Goal: Task Accomplishment & Management: Use online tool/utility

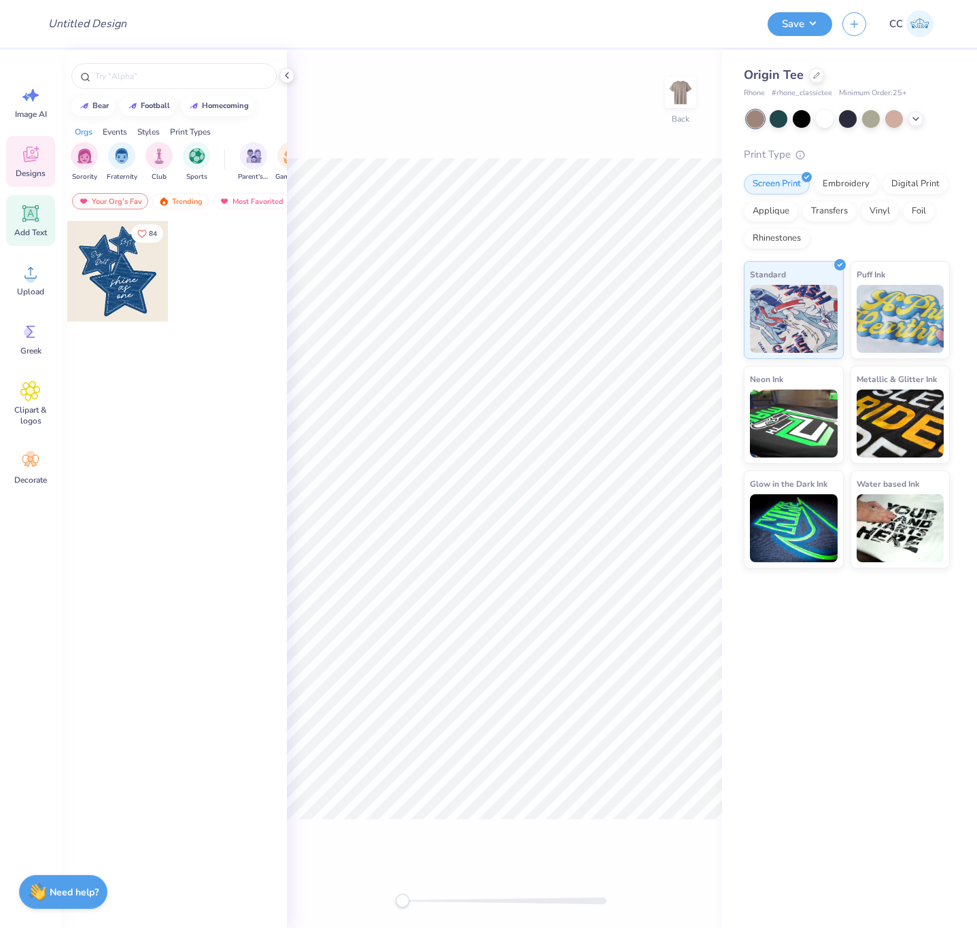
click at [29, 220] on icon at bounding box center [30, 213] width 20 height 20
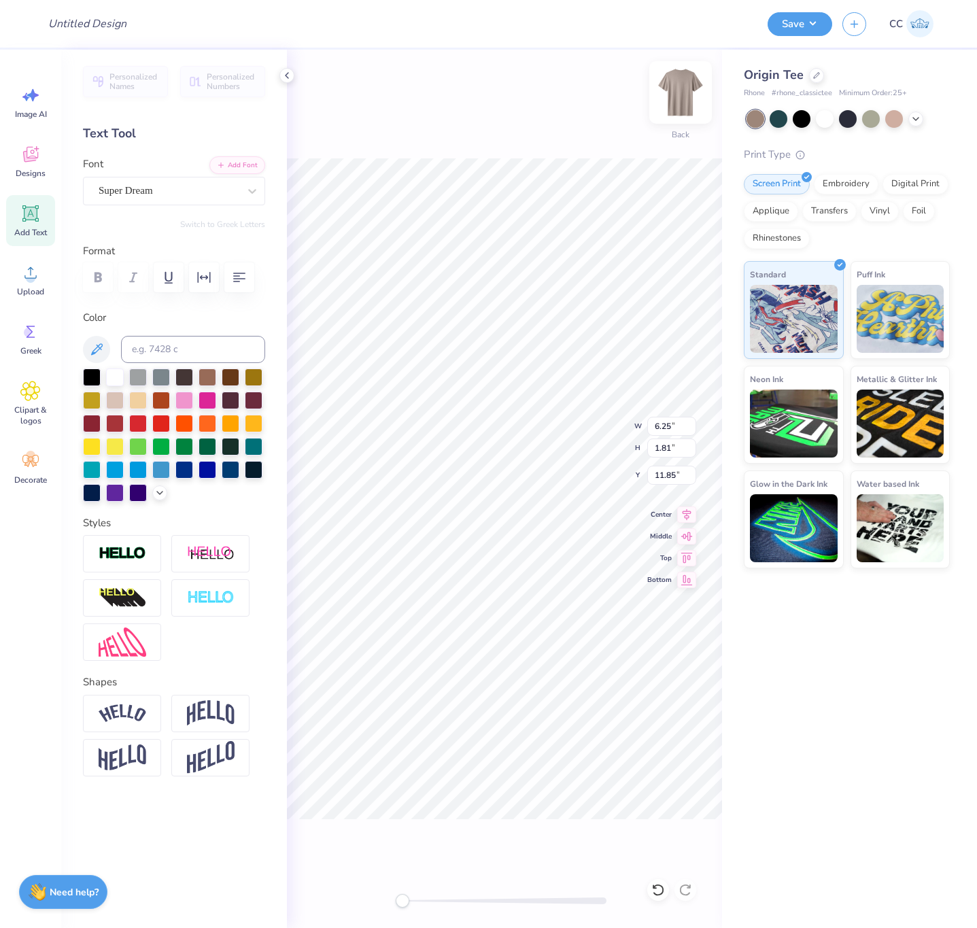
click at [689, 84] on img at bounding box center [680, 92] width 54 height 54
drag, startPoint x: 27, startPoint y: 222, endPoint x: 37, endPoint y: 221, distance: 10.3
click at [37, 221] on icon at bounding box center [30, 213] width 20 height 20
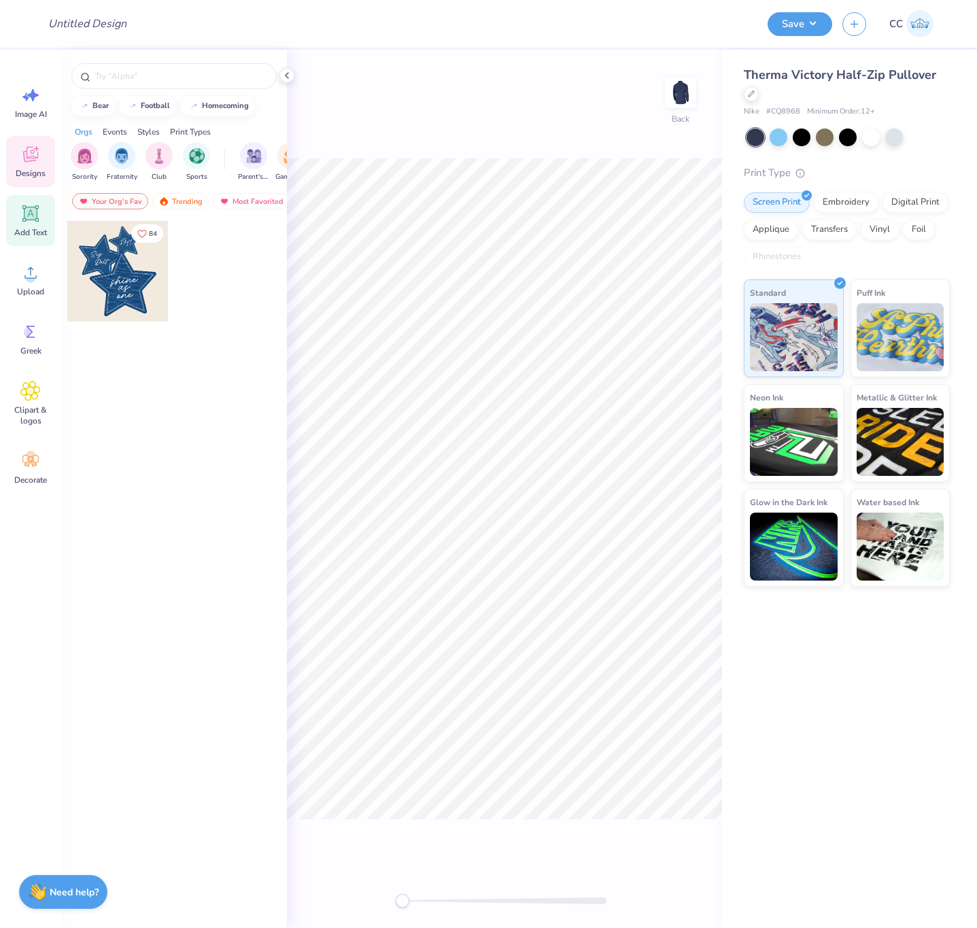
click at [33, 216] on icon at bounding box center [30, 213] width 13 height 13
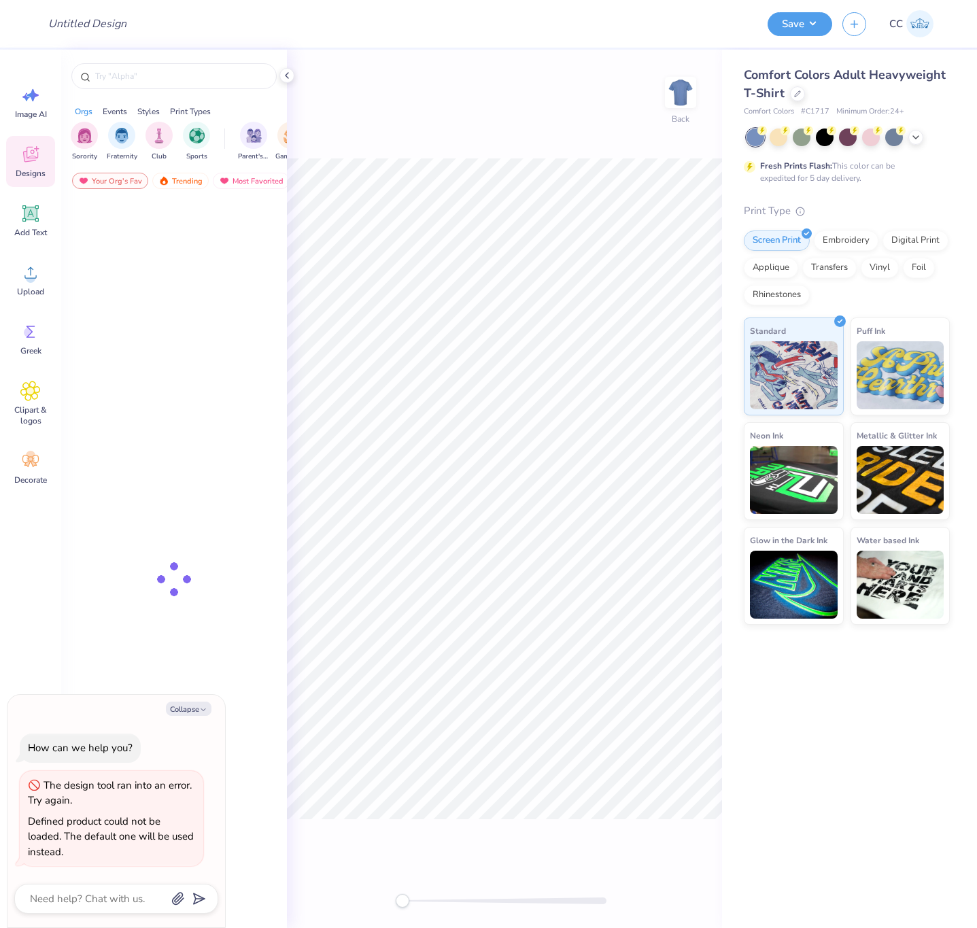
type textarea "x"
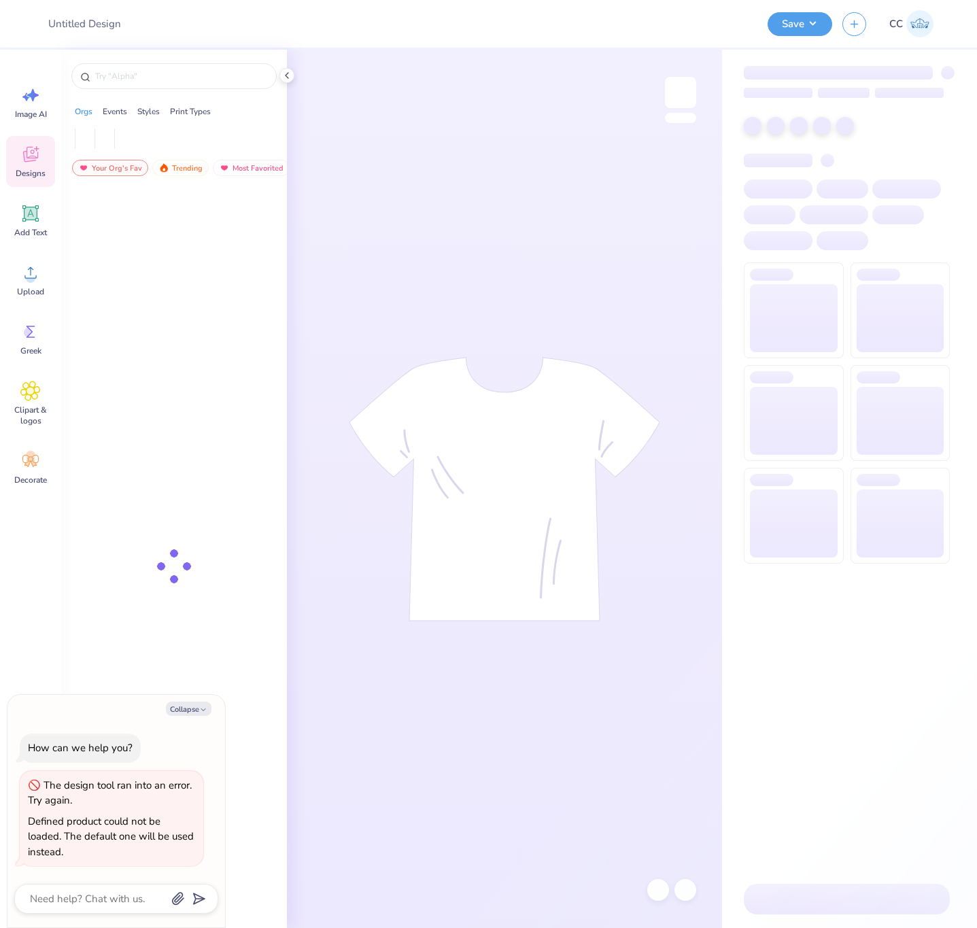
type textarea "x"
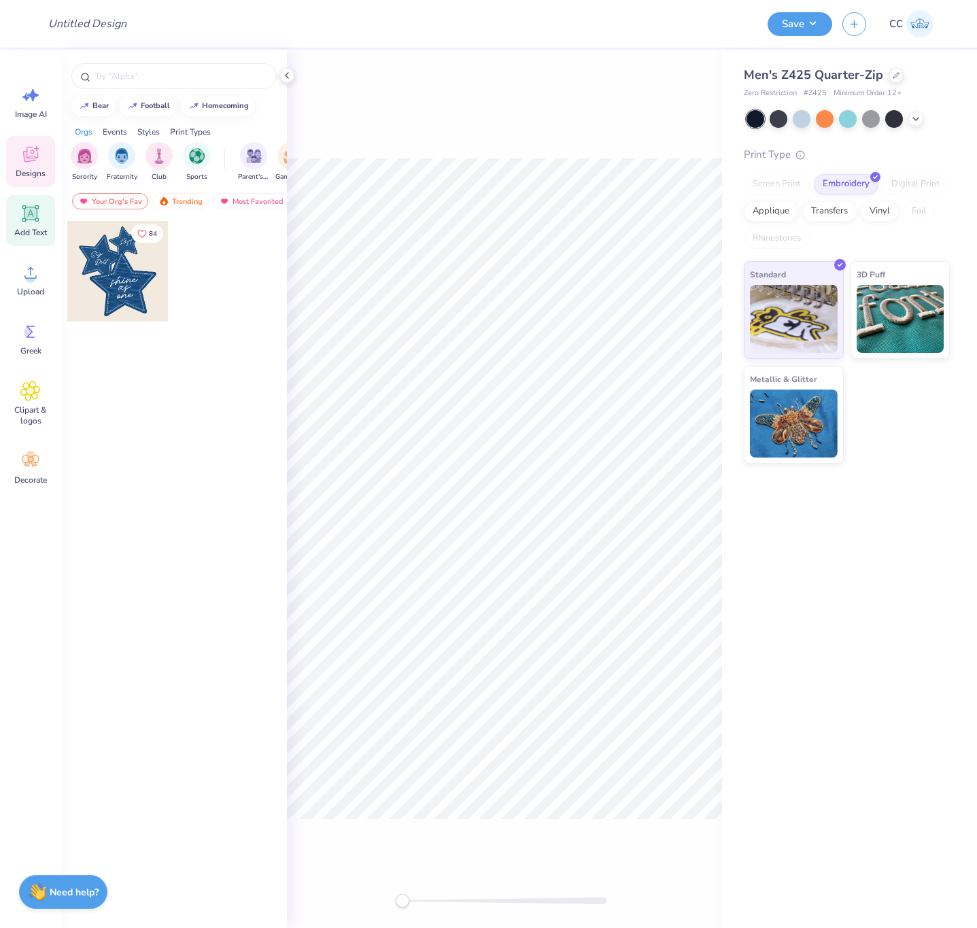
click at [22, 213] on icon at bounding box center [30, 213] width 20 height 20
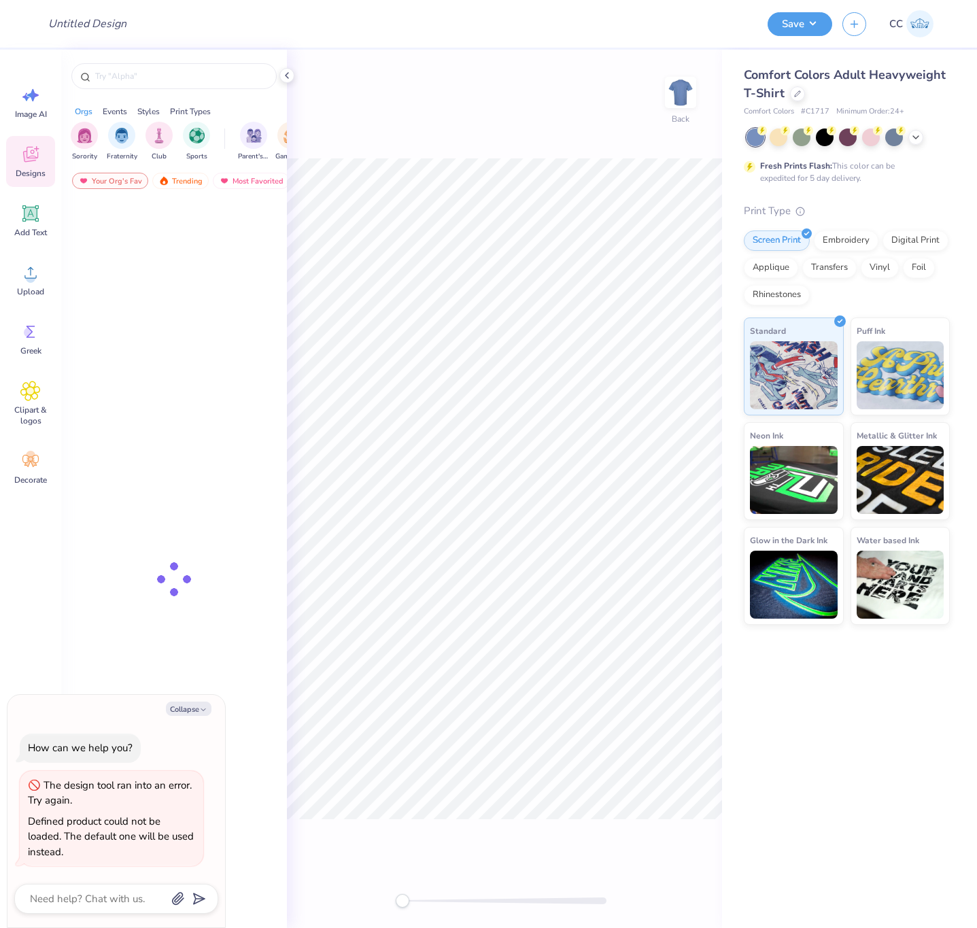
type textarea "x"
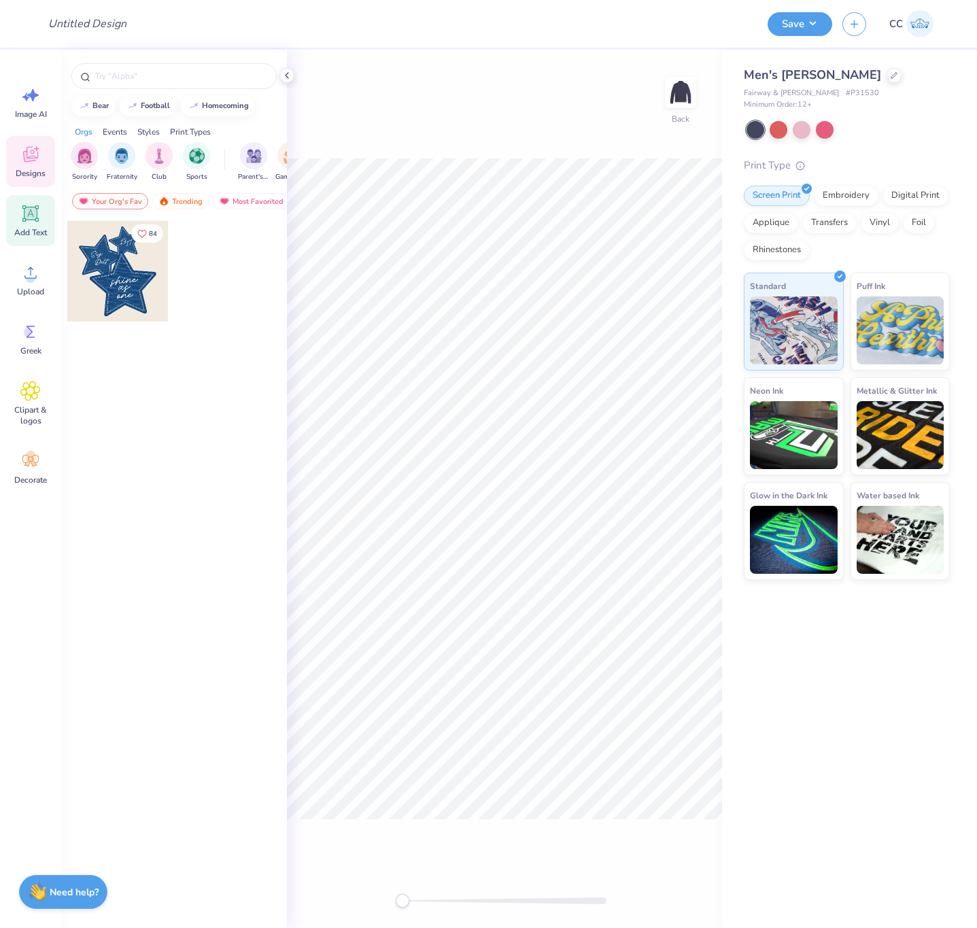
click at [35, 212] on icon at bounding box center [30, 213] width 13 height 13
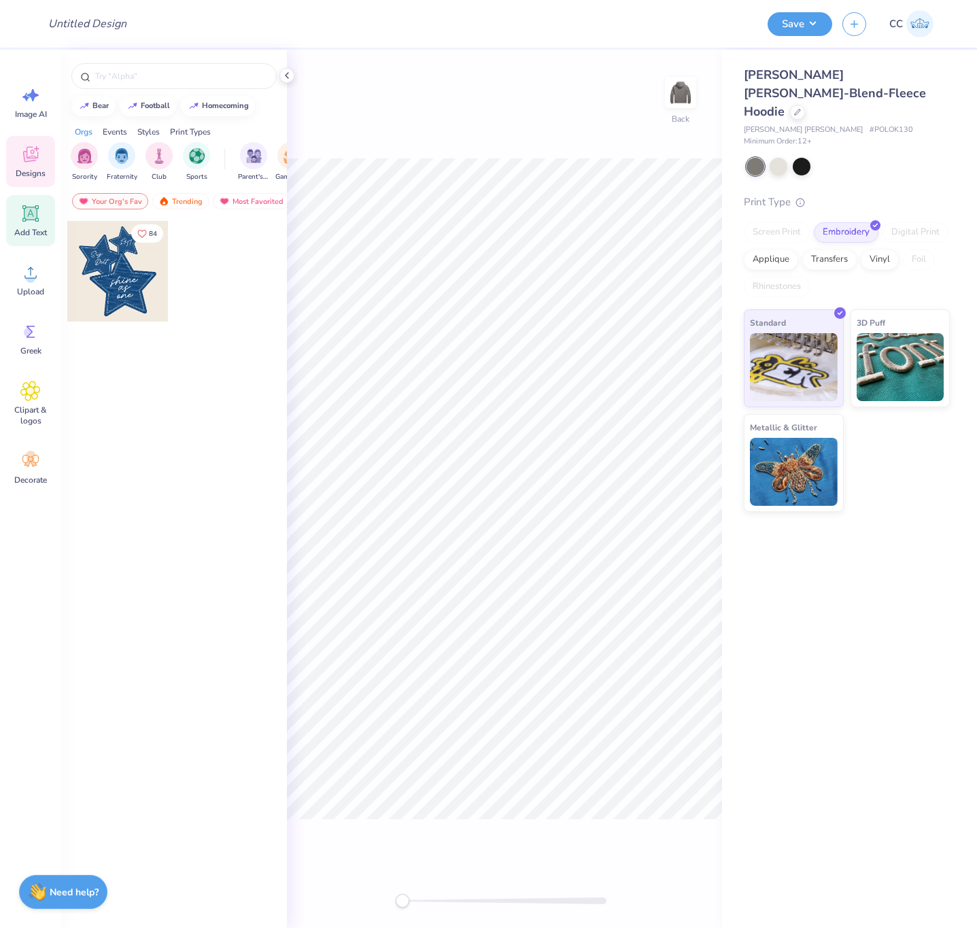
click at [25, 214] on icon at bounding box center [30, 213] width 20 height 20
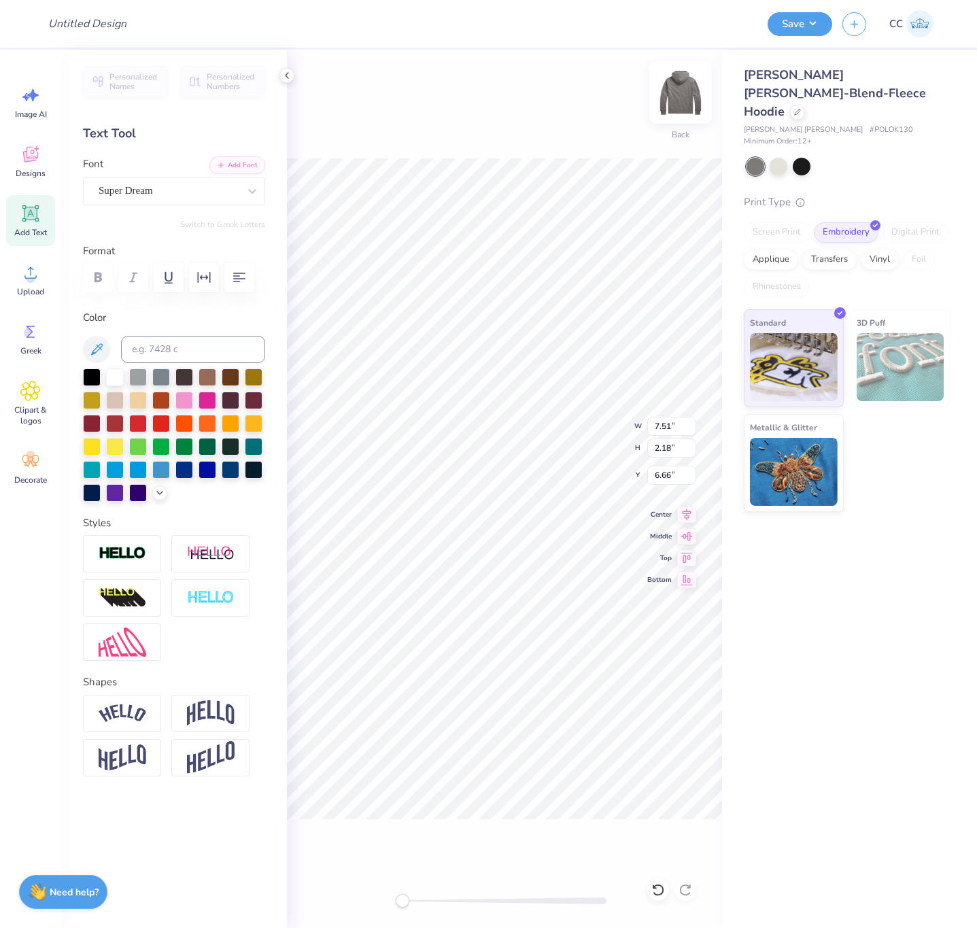
click at [683, 96] on img at bounding box center [680, 92] width 54 height 54
click at [29, 214] on icon at bounding box center [30, 213] width 16 height 16
click at [839, 102] on div "[PERSON_NAME] [PERSON_NAME]-Blend-Fleece Hoodie" at bounding box center [847, 93] width 206 height 55
click at [805, 103] on div at bounding box center [797, 110] width 15 height 15
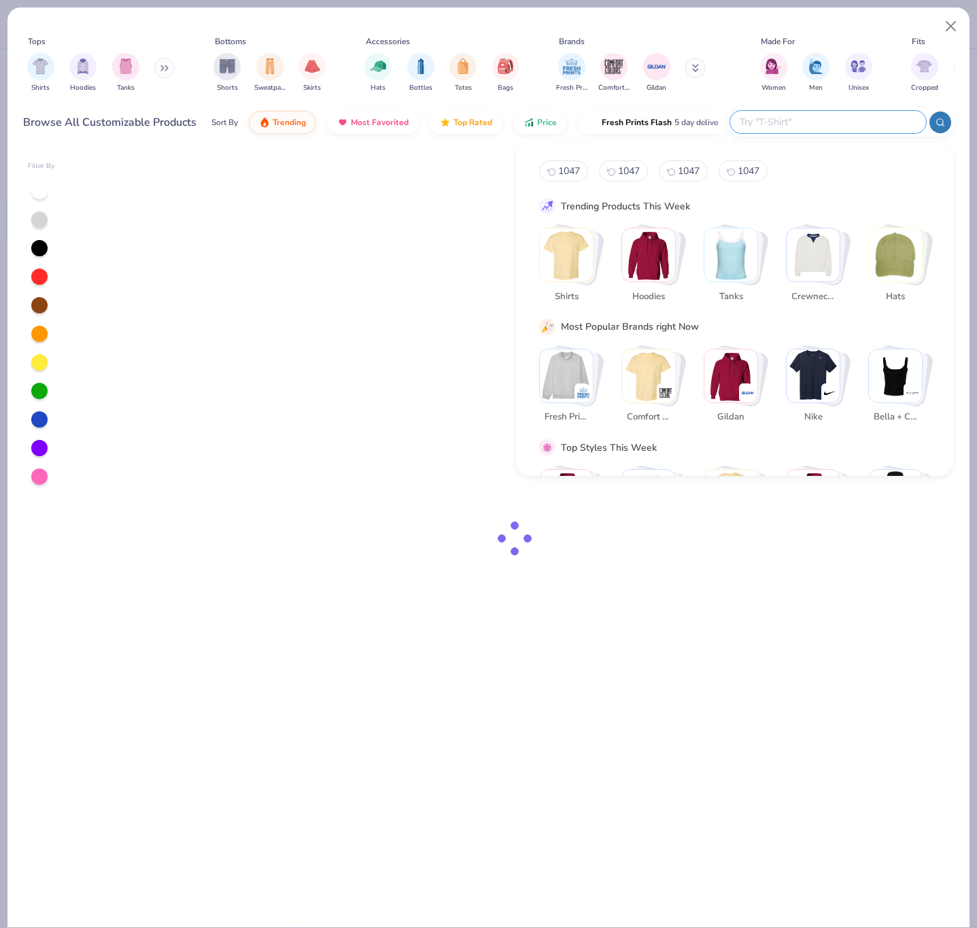
click at [868, 122] on input "text" at bounding box center [827, 122] width 178 height 16
paste input "CW6117"
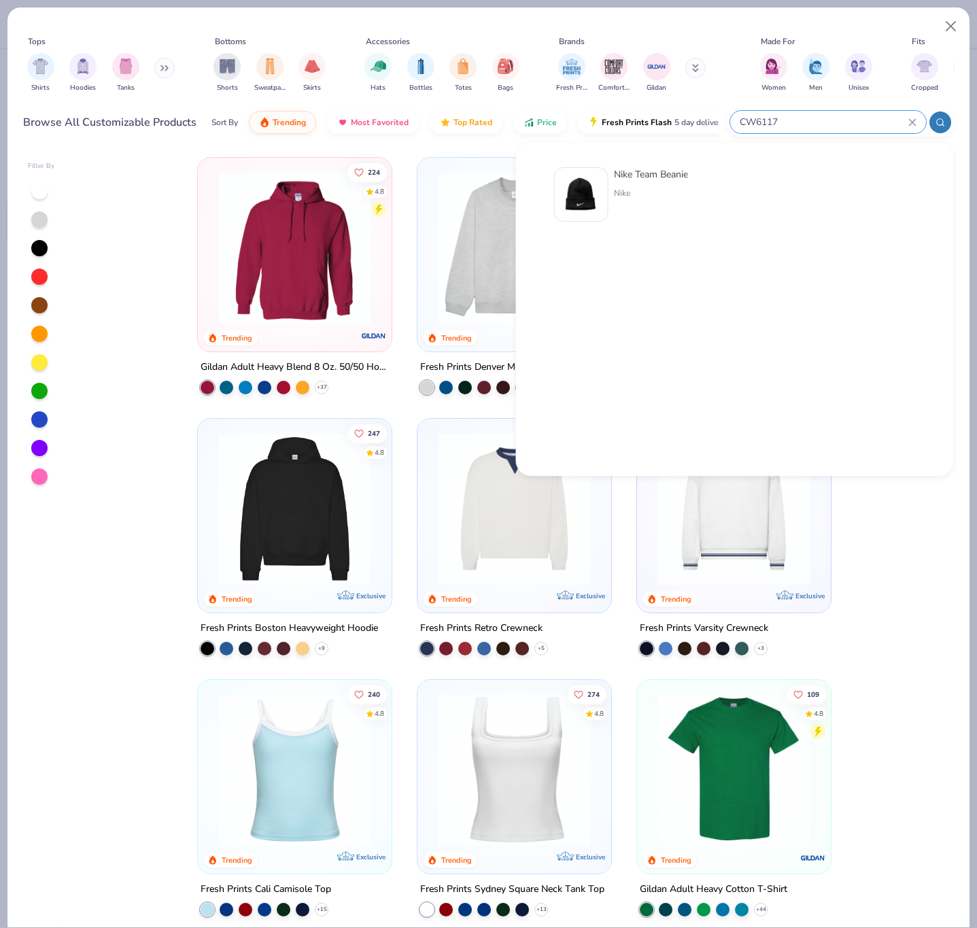
type input "CW6117"
click at [589, 202] on div at bounding box center [581, 194] width 54 height 54
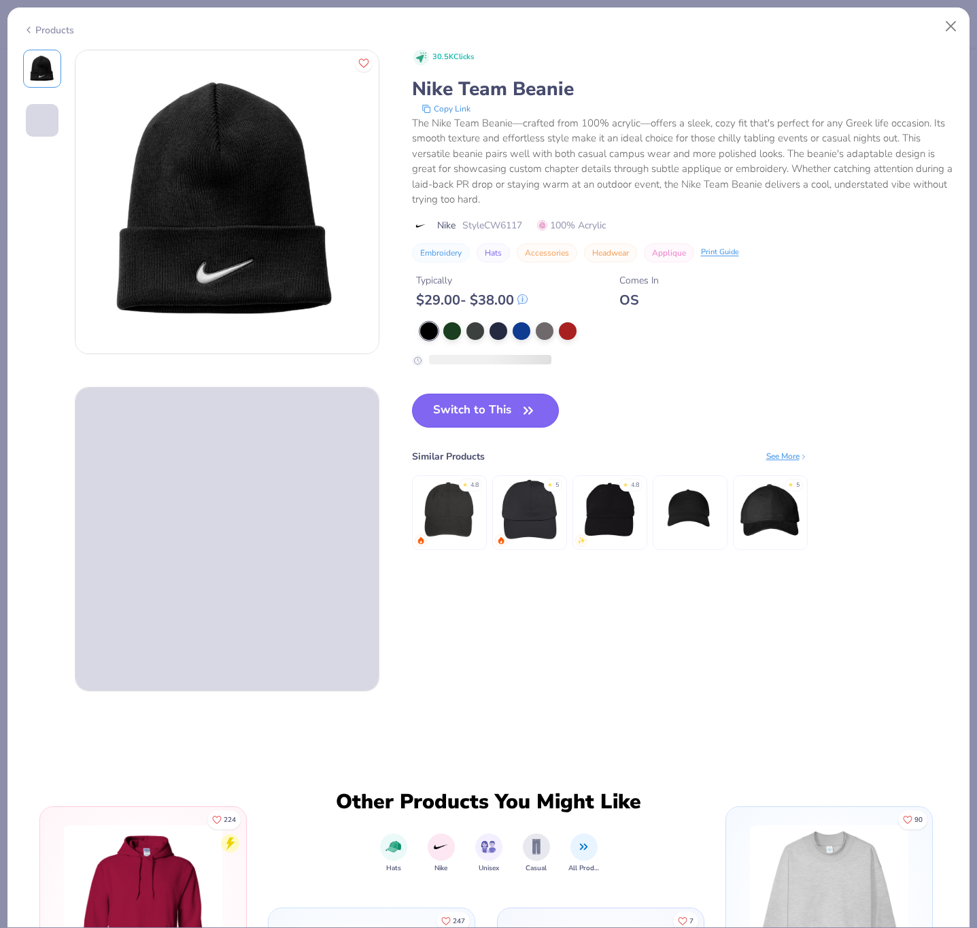
click at [464, 403] on button "Switch to This" at bounding box center [486, 411] width 148 height 34
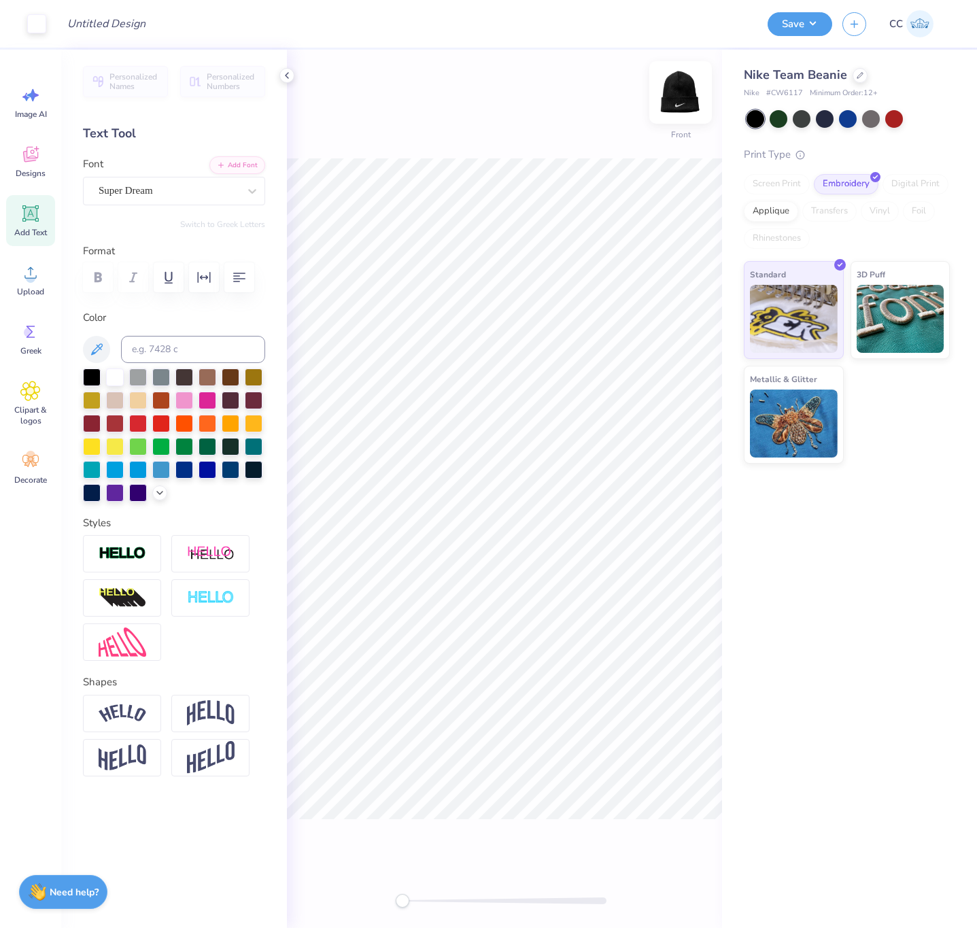
click at [677, 88] on img at bounding box center [680, 92] width 54 height 54
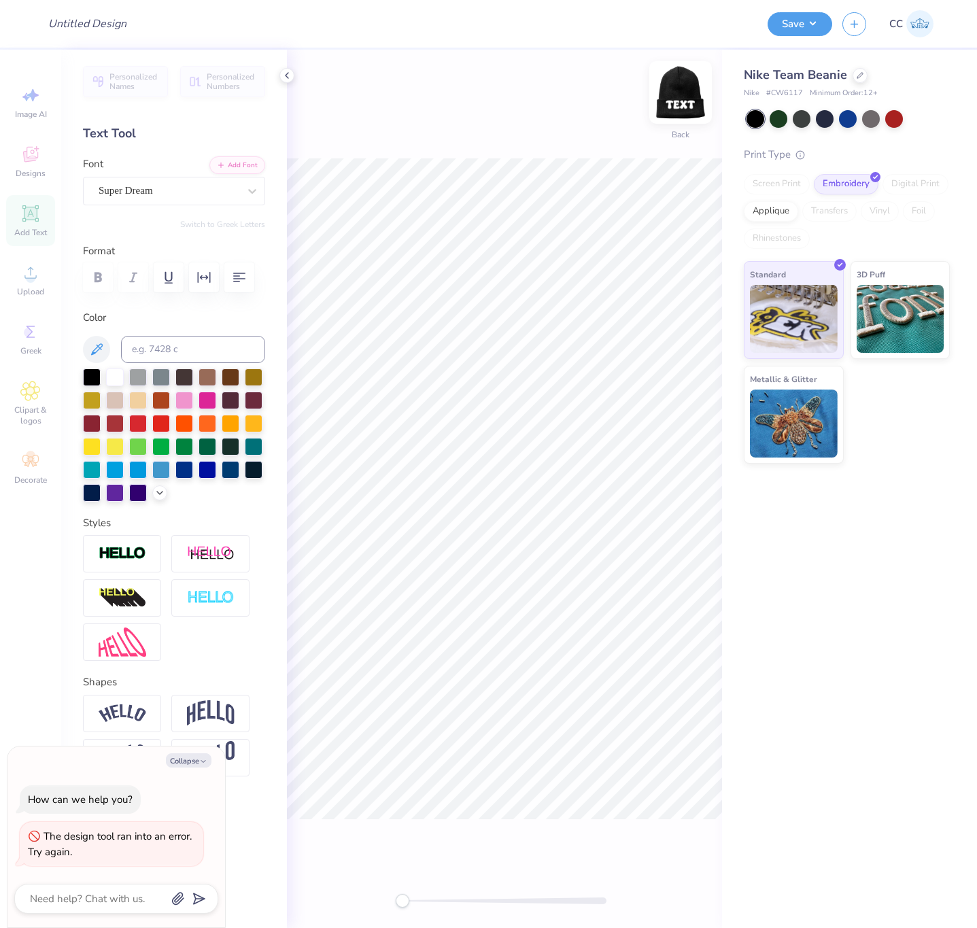
click at [678, 94] on img at bounding box center [680, 92] width 54 height 54
click at [680, 92] on img at bounding box center [680, 92] width 54 height 54
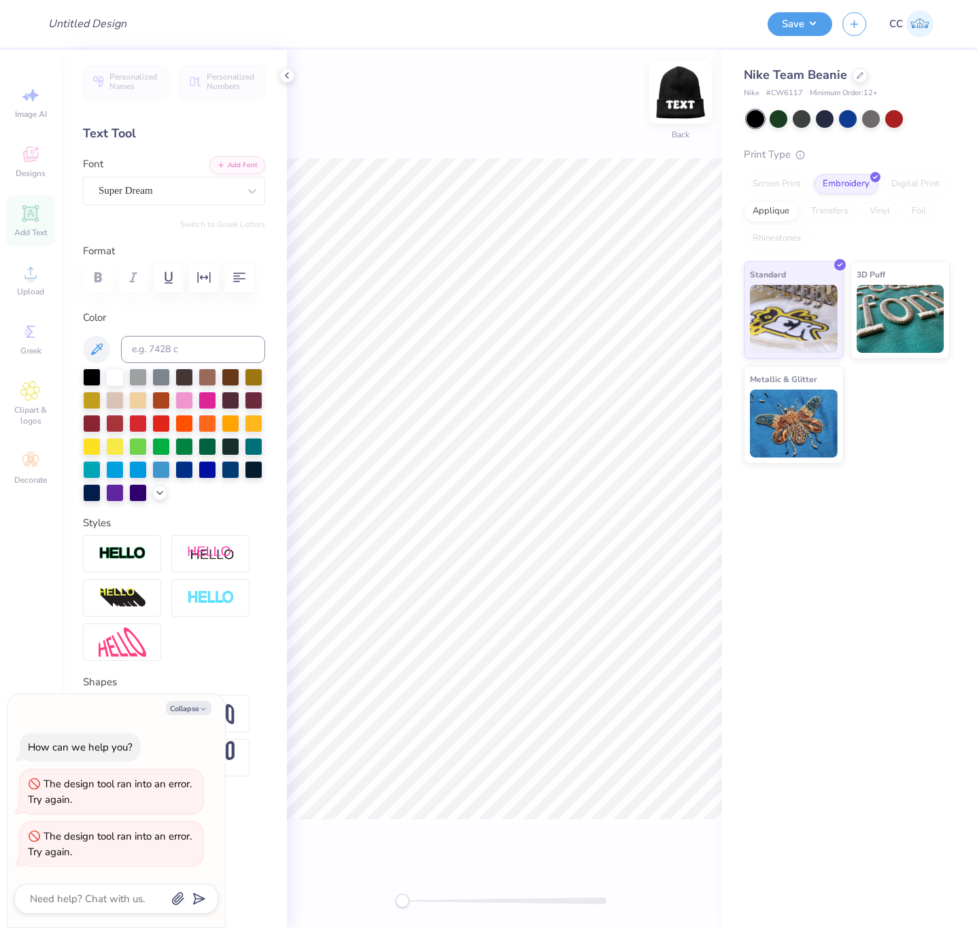
click at [684, 105] on img at bounding box center [680, 92] width 54 height 54
click at [780, 95] on span "# CW6117" at bounding box center [784, 94] width 37 height 12
copy span "CW6117"
type textarea "x"
